Goal: Task Accomplishment & Management: Complete application form

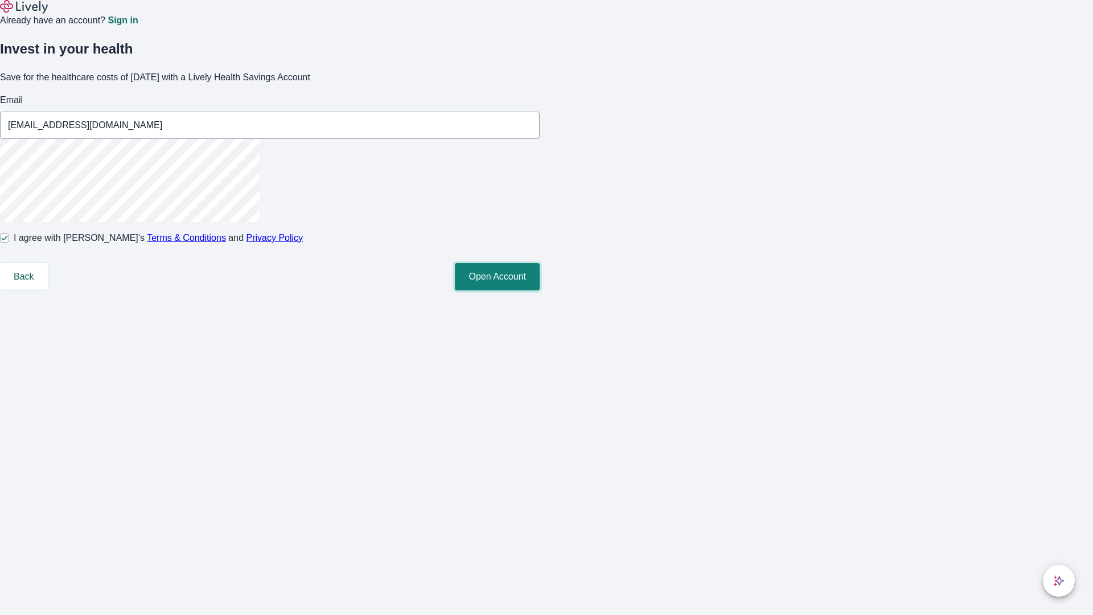
click at [540, 290] on button "Open Account" at bounding box center [497, 276] width 85 height 27
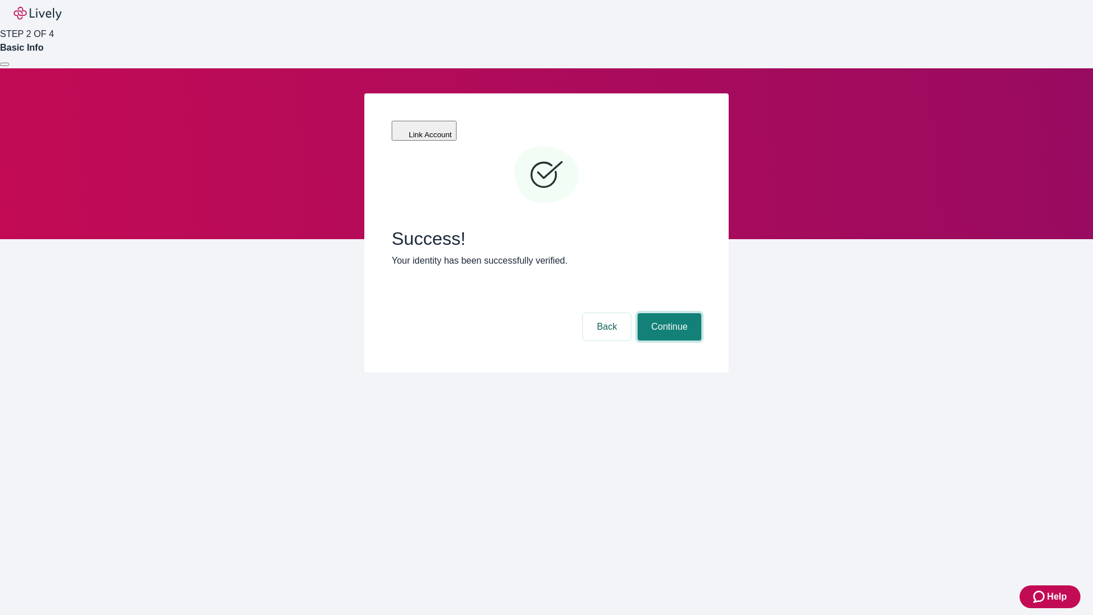
click at [668, 313] on button "Continue" at bounding box center [670, 326] width 64 height 27
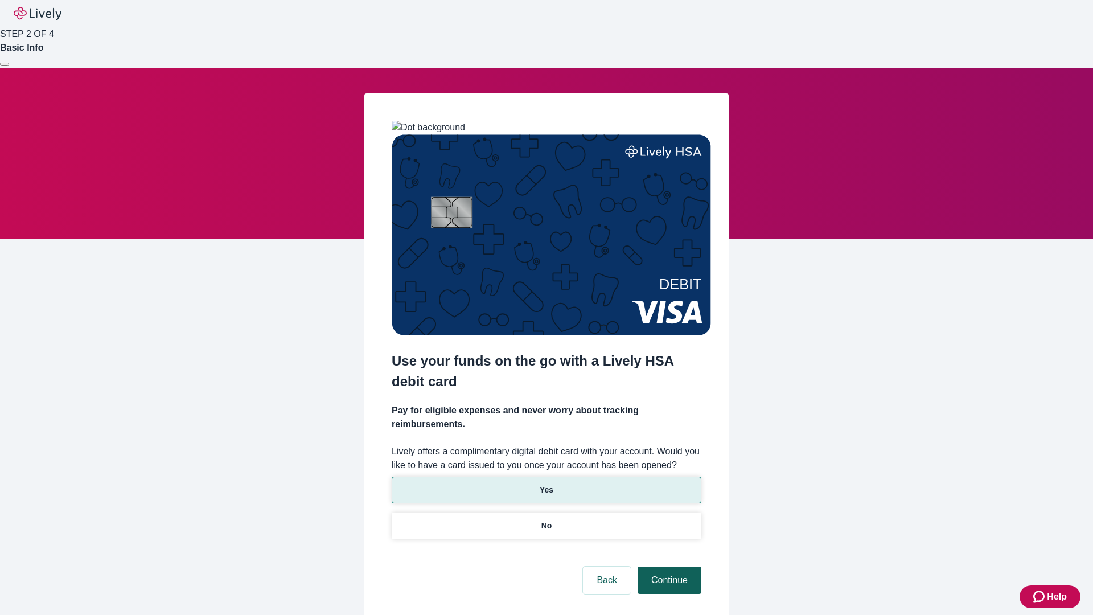
click at [546, 520] on p "No" at bounding box center [546, 526] width 11 height 12
click at [668, 567] on button "Continue" at bounding box center [670, 580] width 64 height 27
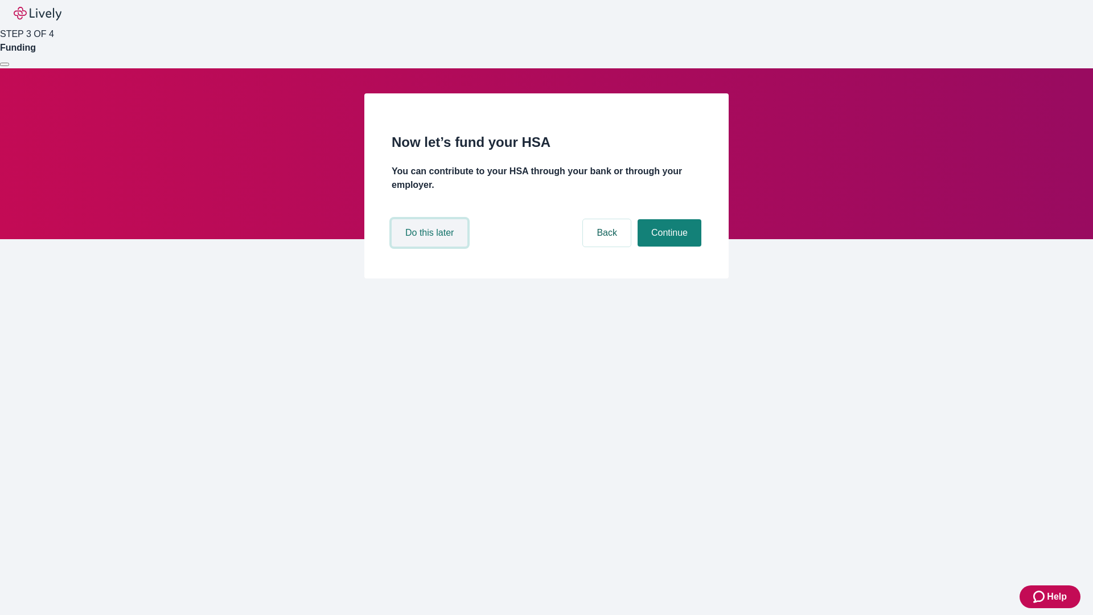
click at [431, 247] on button "Do this later" at bounding box center [430, 232] width 76 height 27
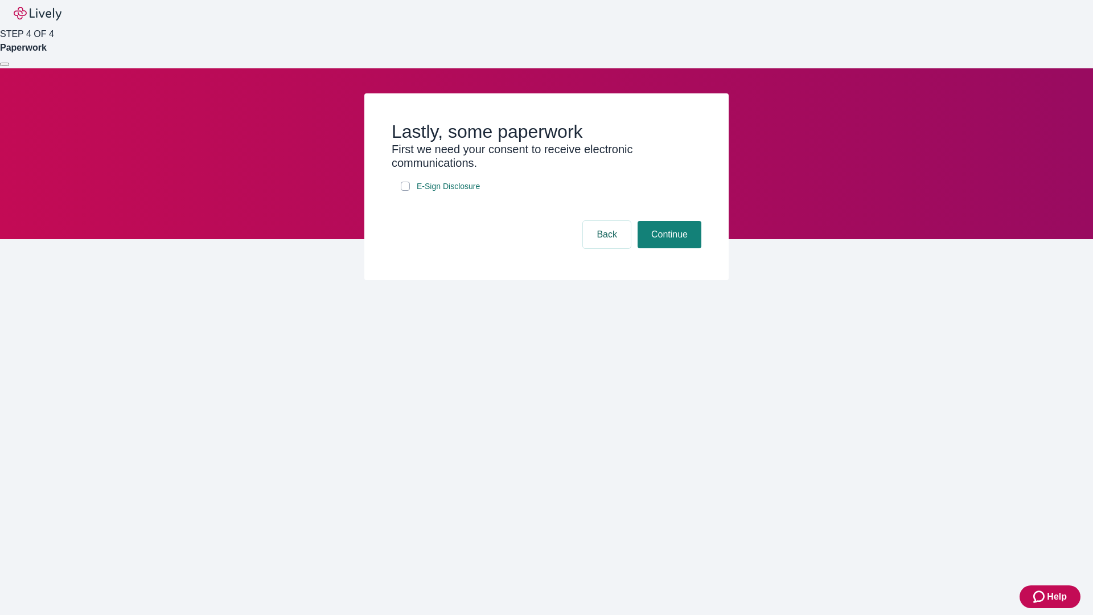
click at [405, 191] on input "E-Sign Disclosure" at bounding box center [405, 186] width 9 height 9
checkbox input "true"
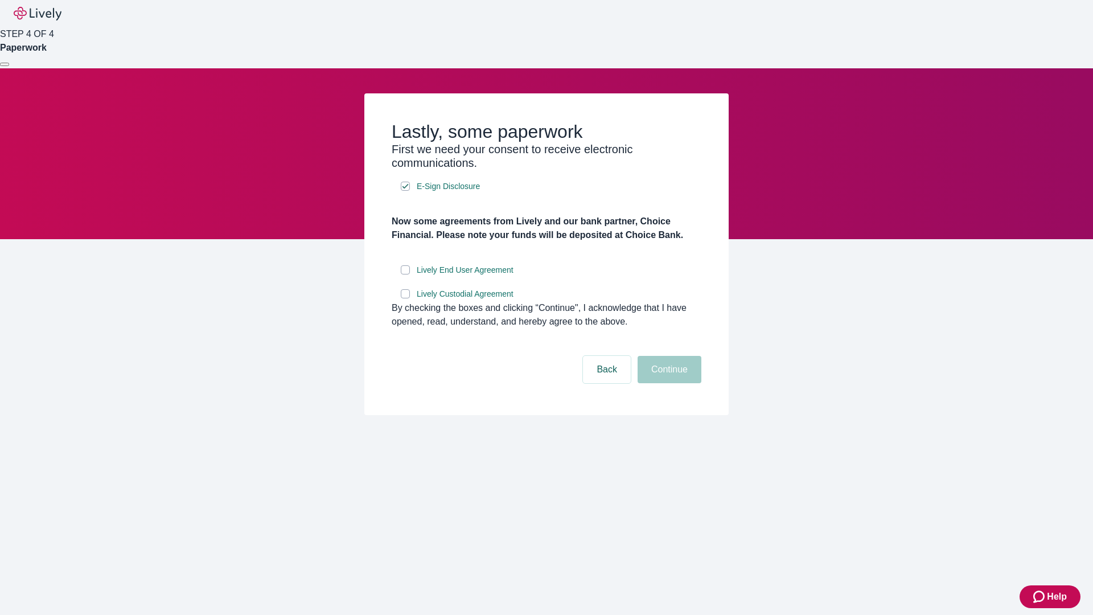
click at [405, 274] on input "Lively End User Agreement" at bounding box center [405, 269] width 9 height 9
checkbox input "true"
click at [405, 298] on input "Lively Custodial Agreement" at bounding box center [405, 293] width 9 height 9
checkbox input "true"
click at [668, 383] on button "Continue" at bounding box center [670, 369] width 64 height 27
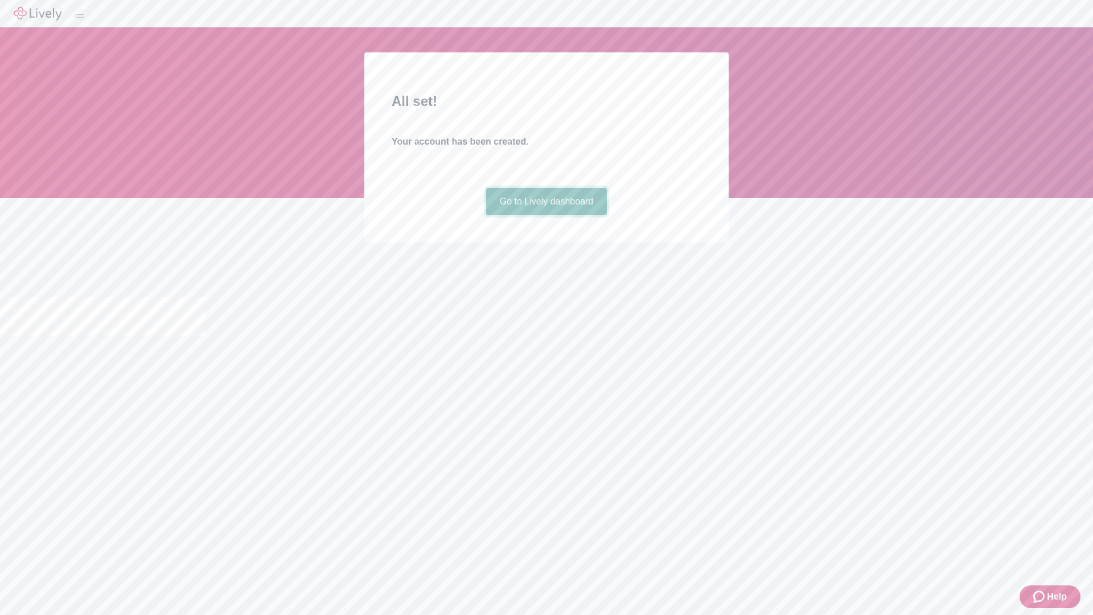
click at [546, 215] on link "Go to Lively dashboard" at bounding box center [546, 201] width 121 height 27
